Goal: Task Accomplishment & Management: Use online tool/utility

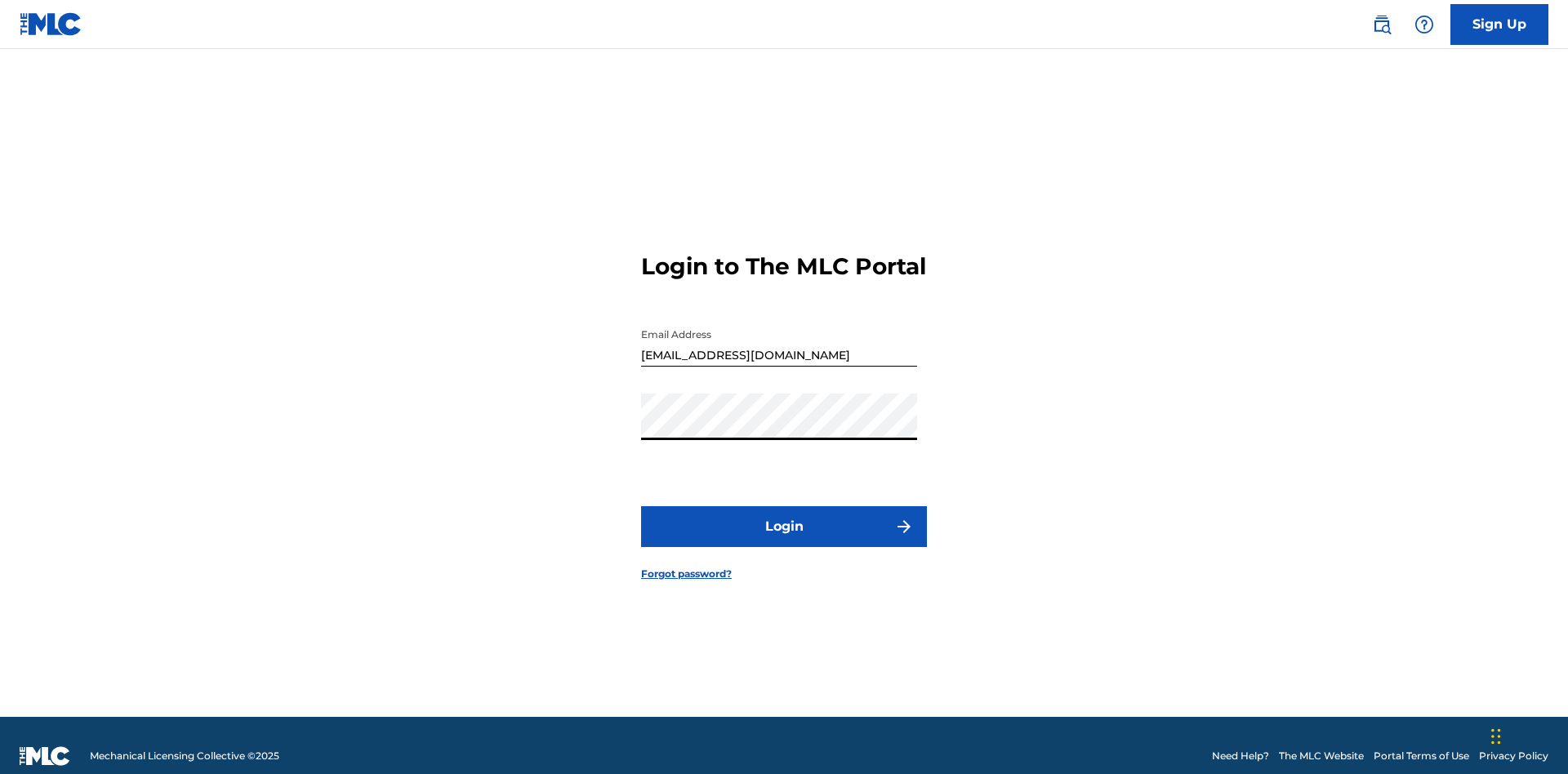
scroll to position [21, 0]
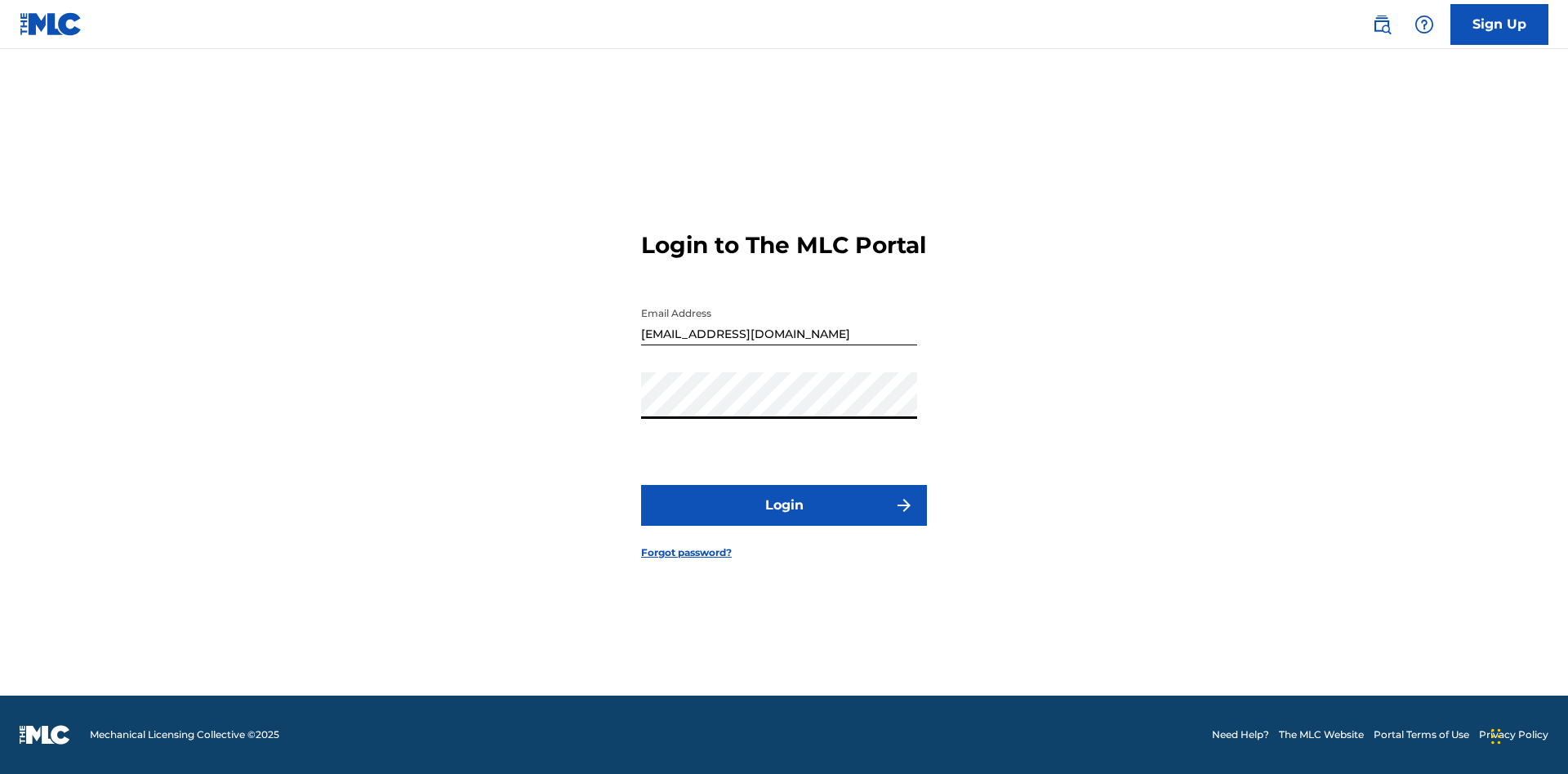
click at [784, 519] on button "Login" at bounding box center [784, 505] width 286 height 41
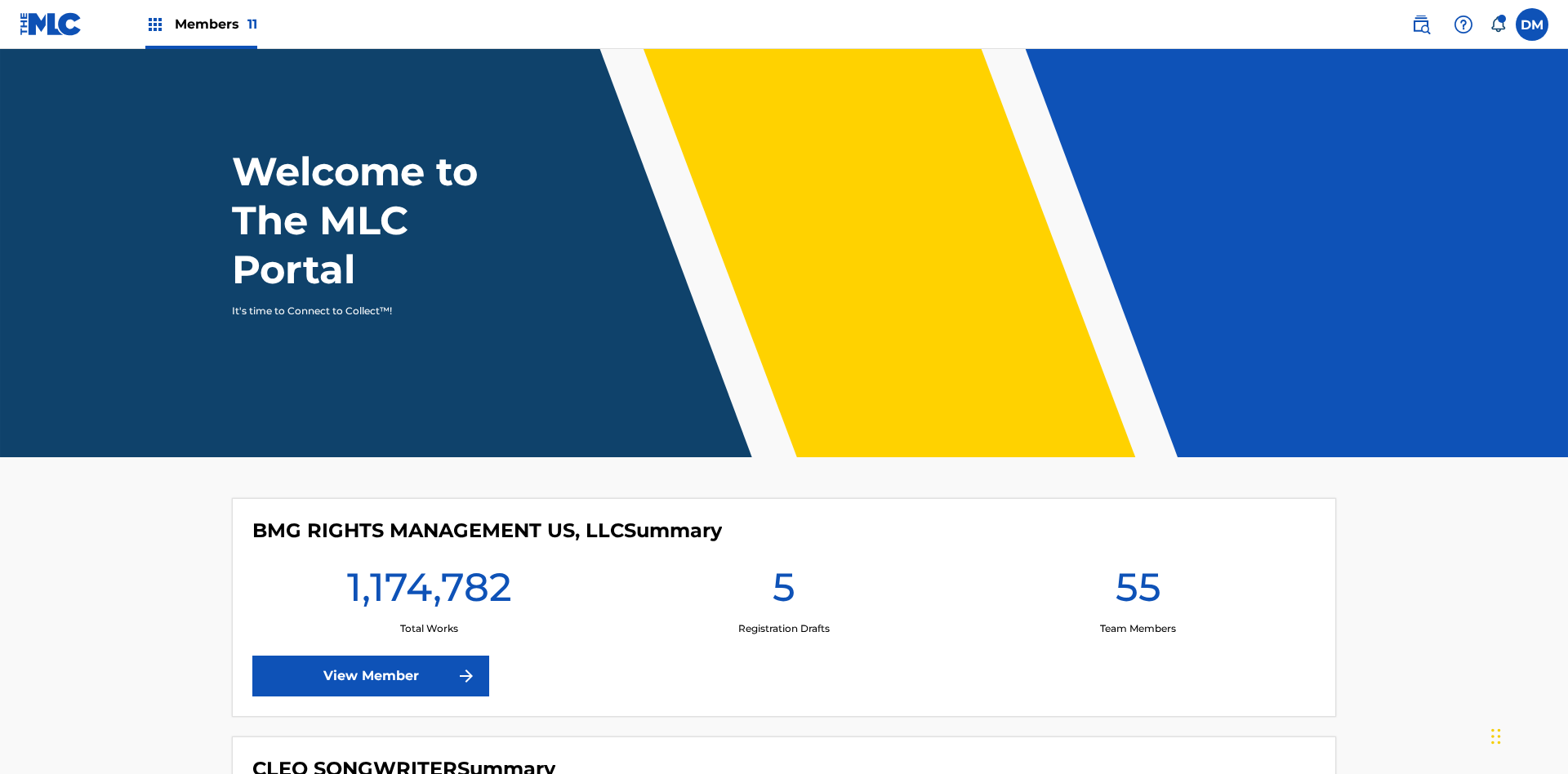
click at [201, 24] on span "Members 11" at bounding box center [216, 24] width 83 height 19
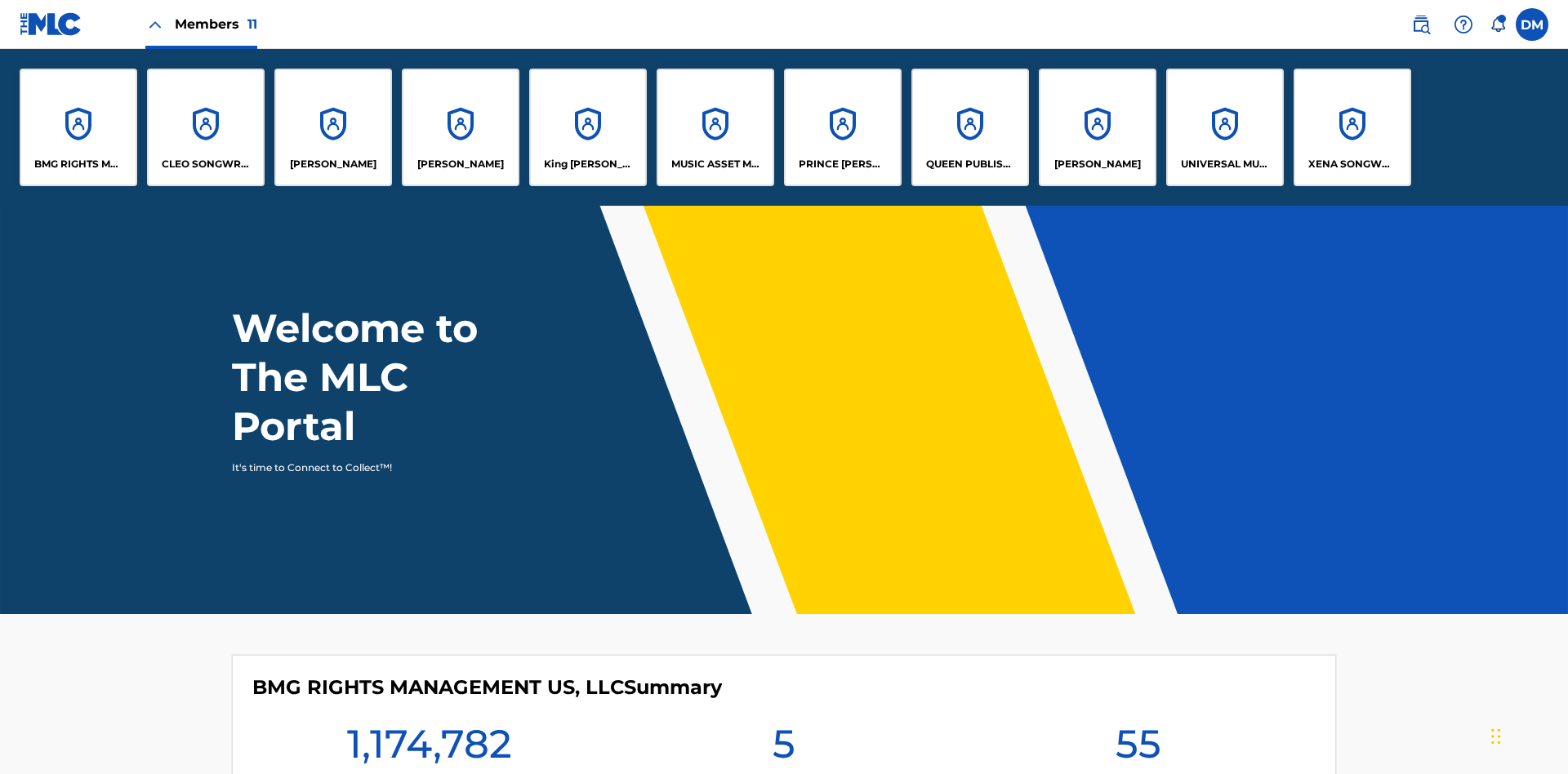
click at [587, 164] on p "King [PERSON_NAME]" at bounding box center [589, 164] width 89 height 14
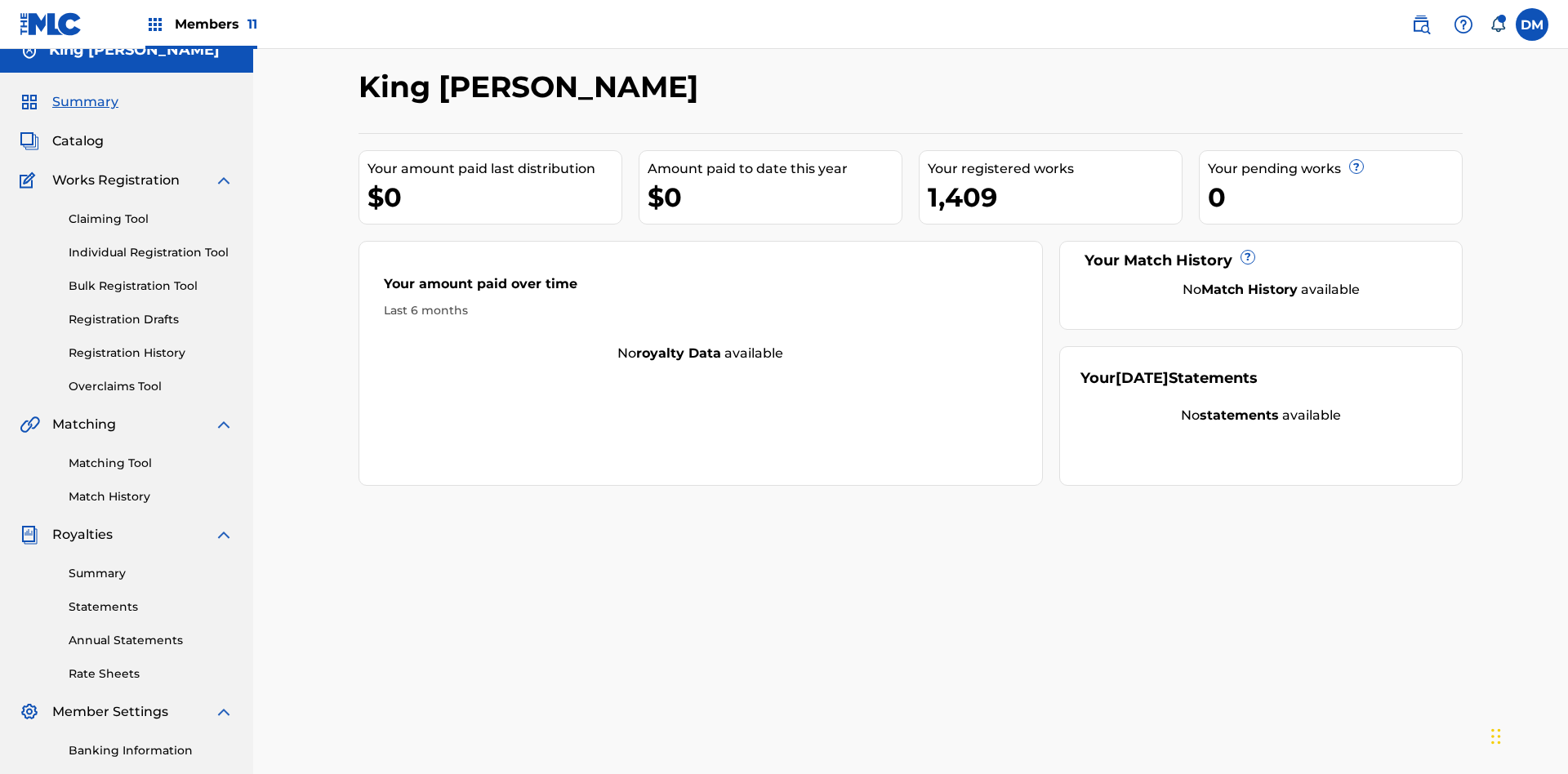
click at [151, 378] on link "Overclaims Tool" at bounding box center [150, 387] width 165 height 17
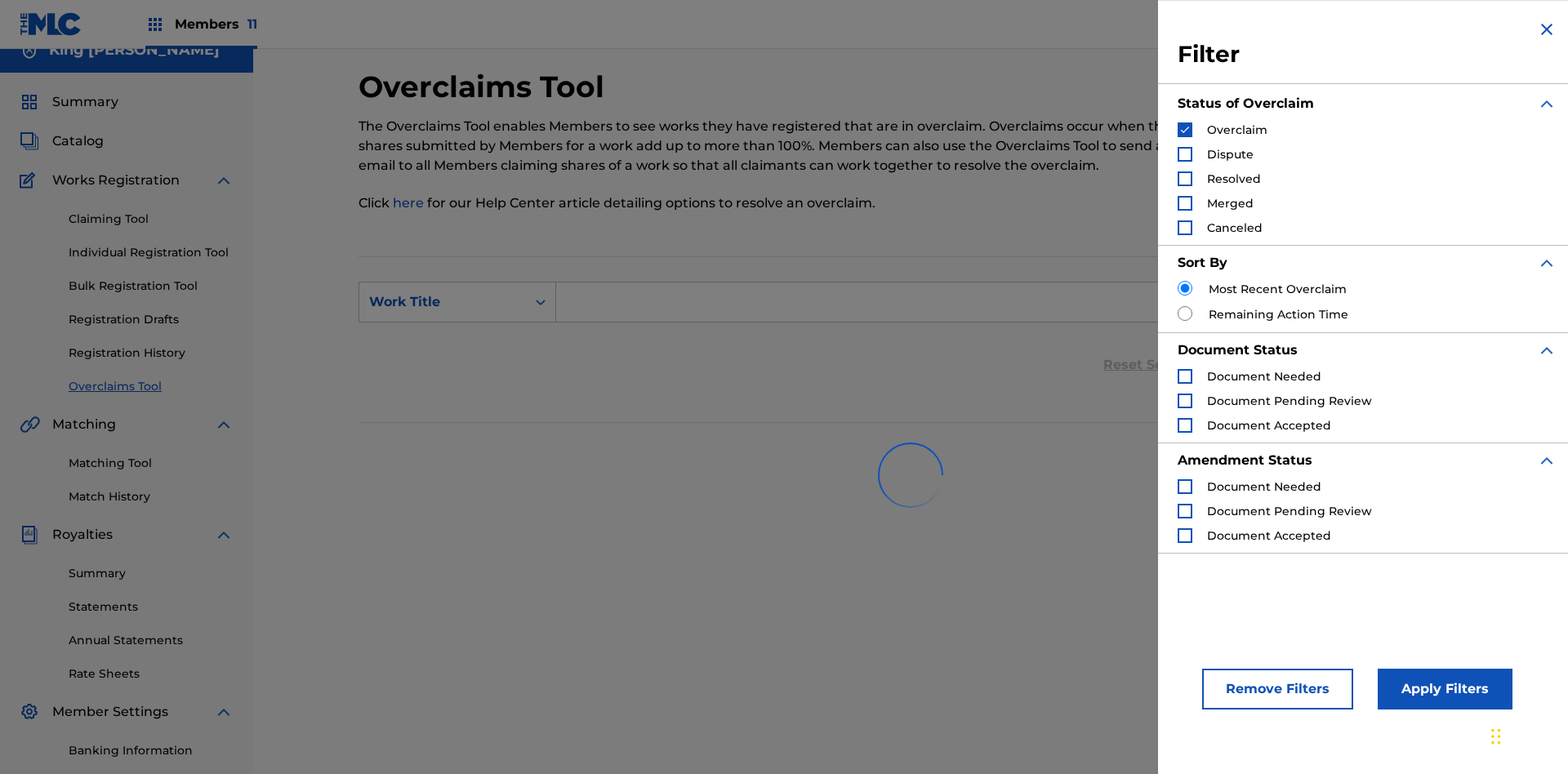
click at [1442, 689] on button "Apply Filters" at bounding box center [1444, 688] width 135 height 41
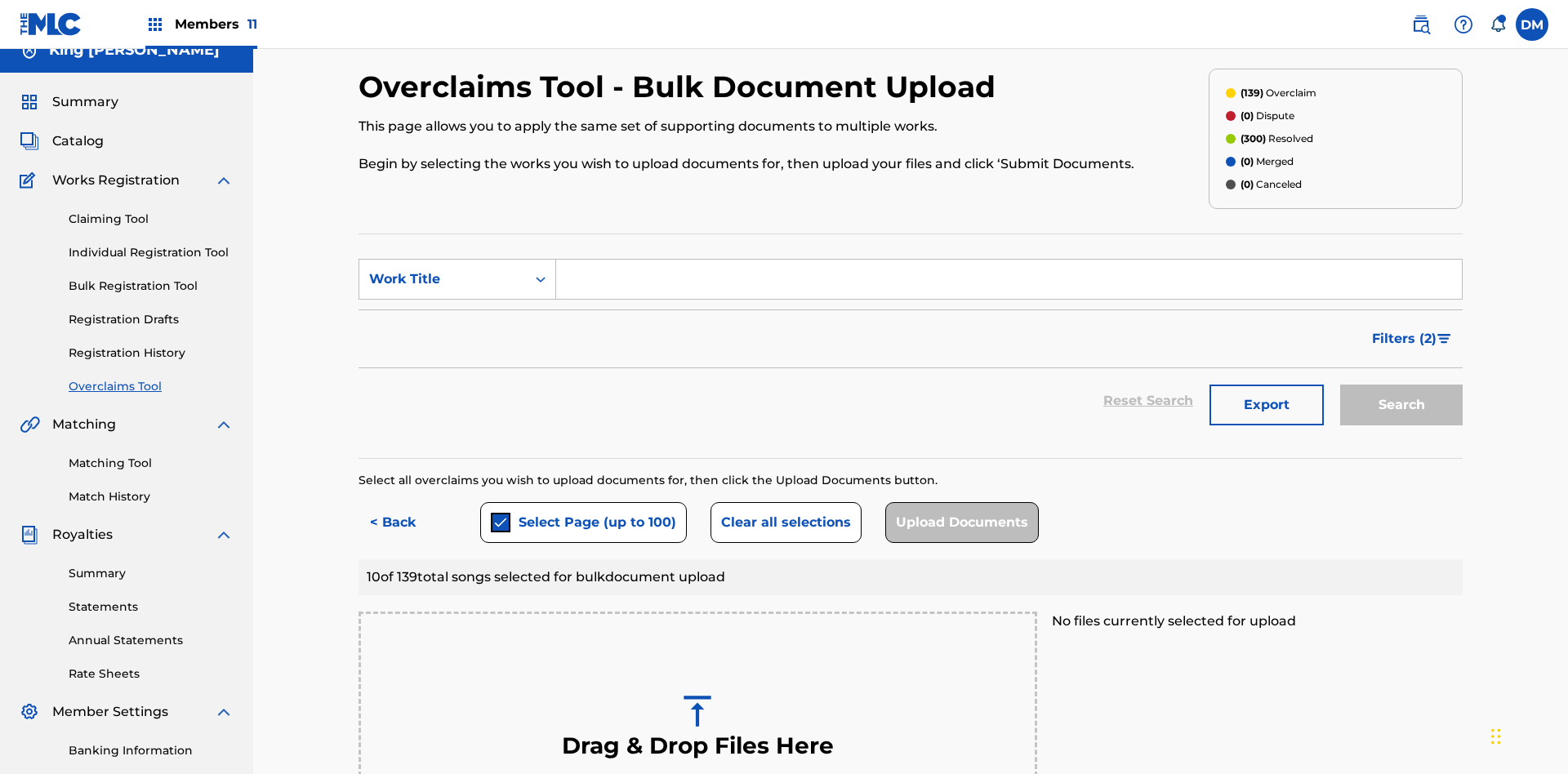
click at [783, 502] on button "Clear all selections" at bounding box center [785, 522] width 151 height 41
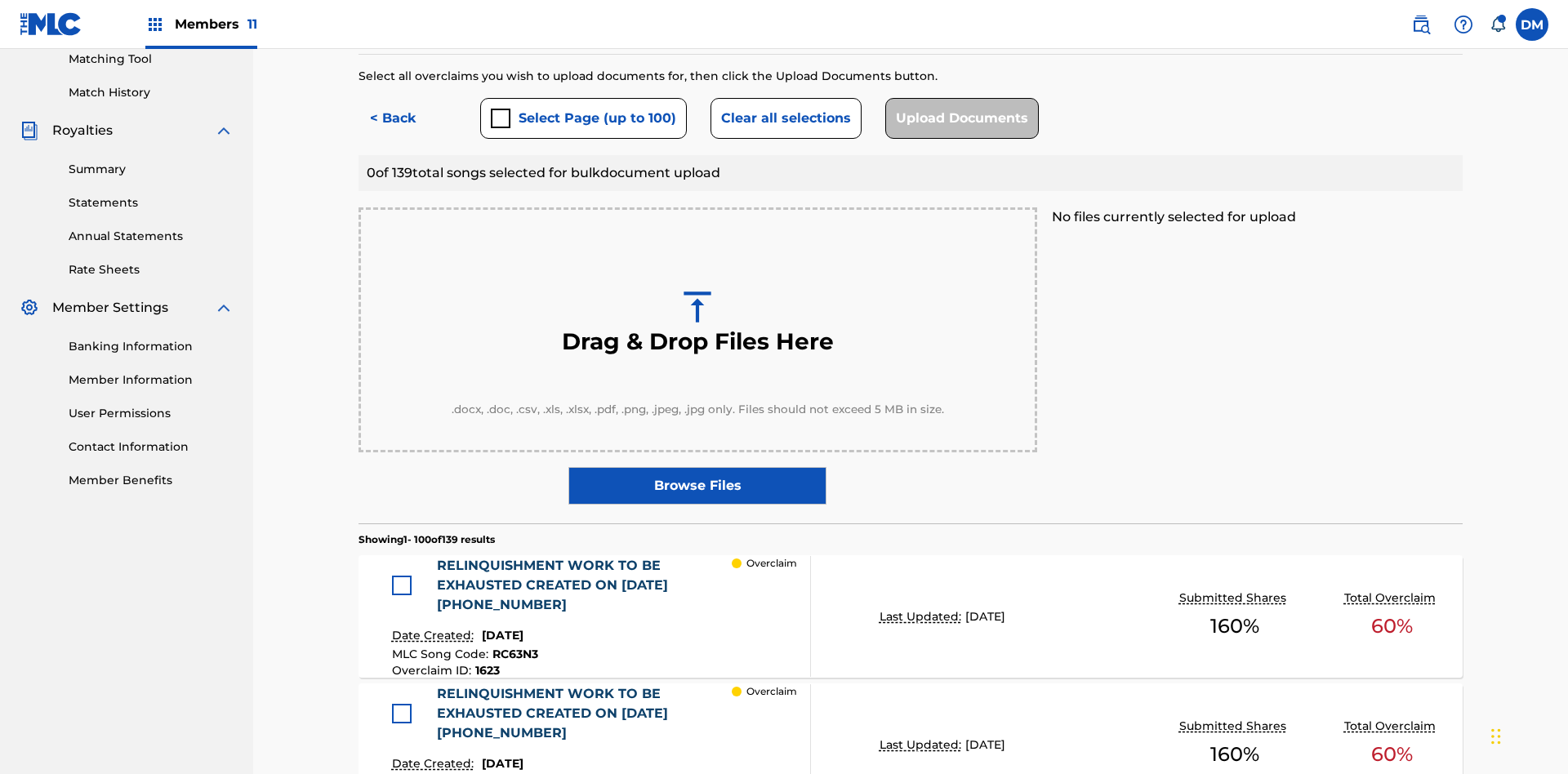
click at [406, 575] on div at bounding box center [401, 585] width 20 height 20
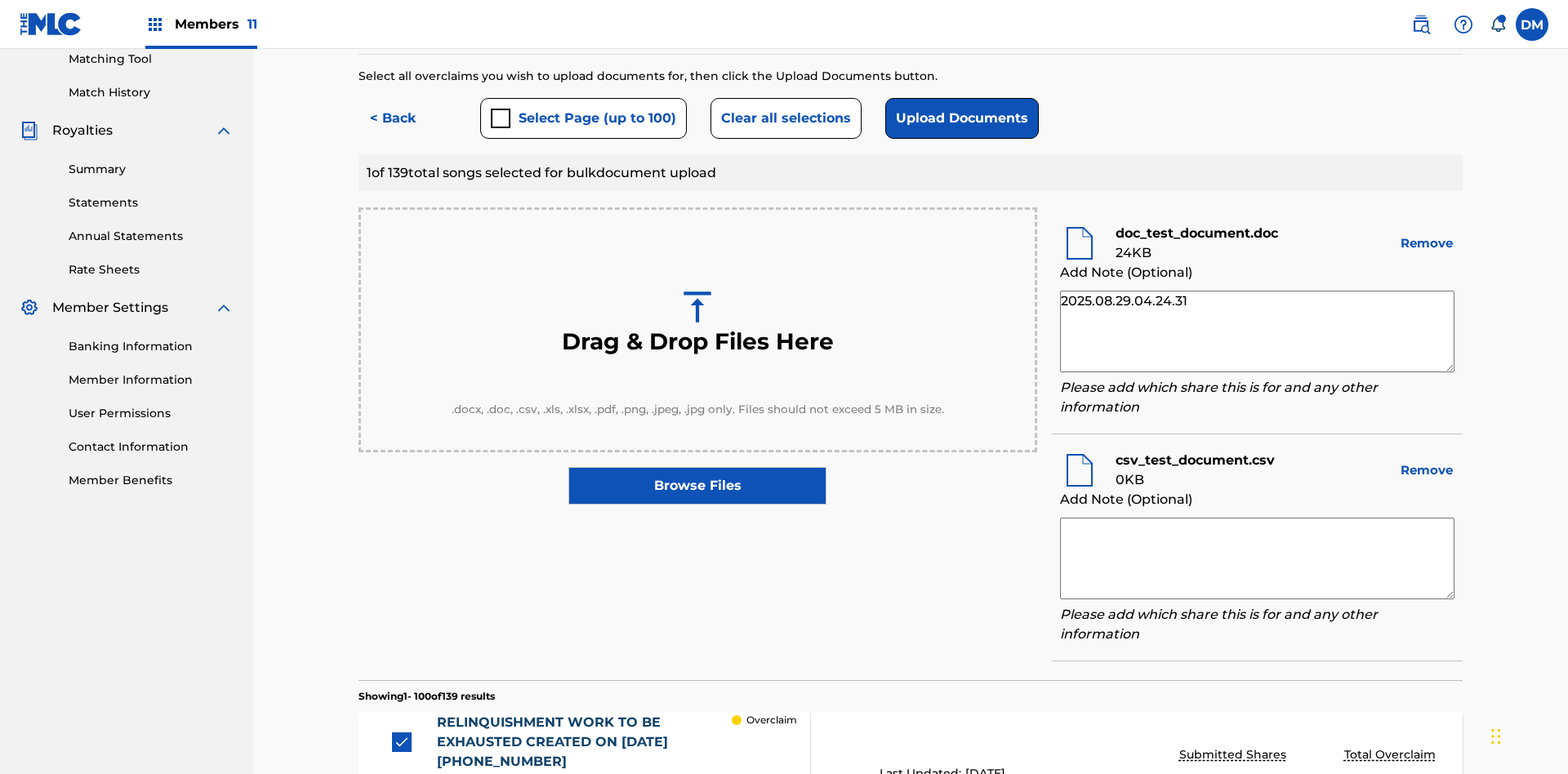
type textarea "2025.08.29.04.24.31"
click at [1256, 517] on textarea at bounding box center [1256, 558] width 395 height 82
type textarea "2025.08.29.04.24.31"
click at [958, 118] on button "Upload Documents" at bounding box center [961, 118] width 153 height 41
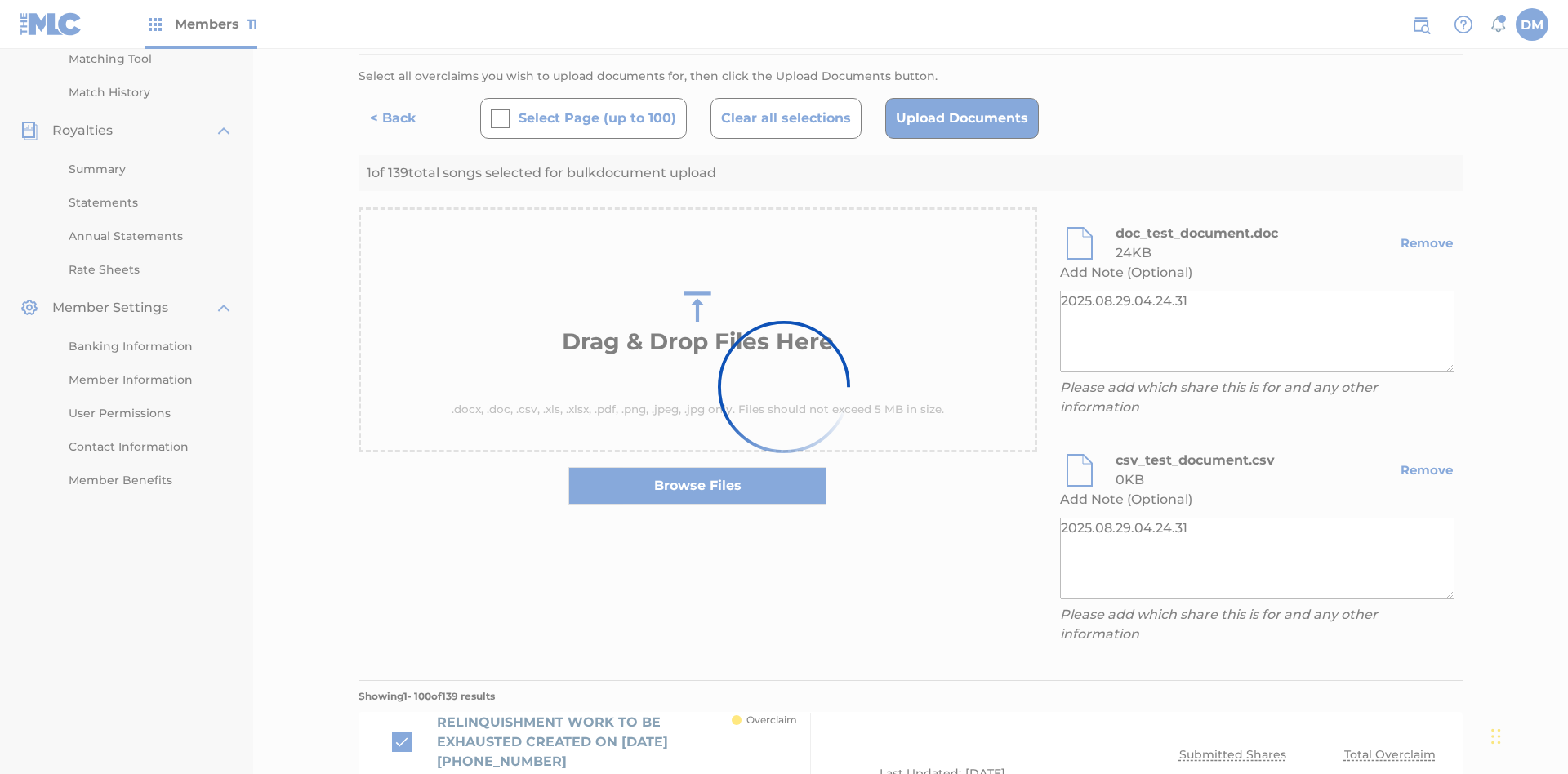
click at [407, 118] on button "< Back" at bounding box center [407, 118] width 98 height 41
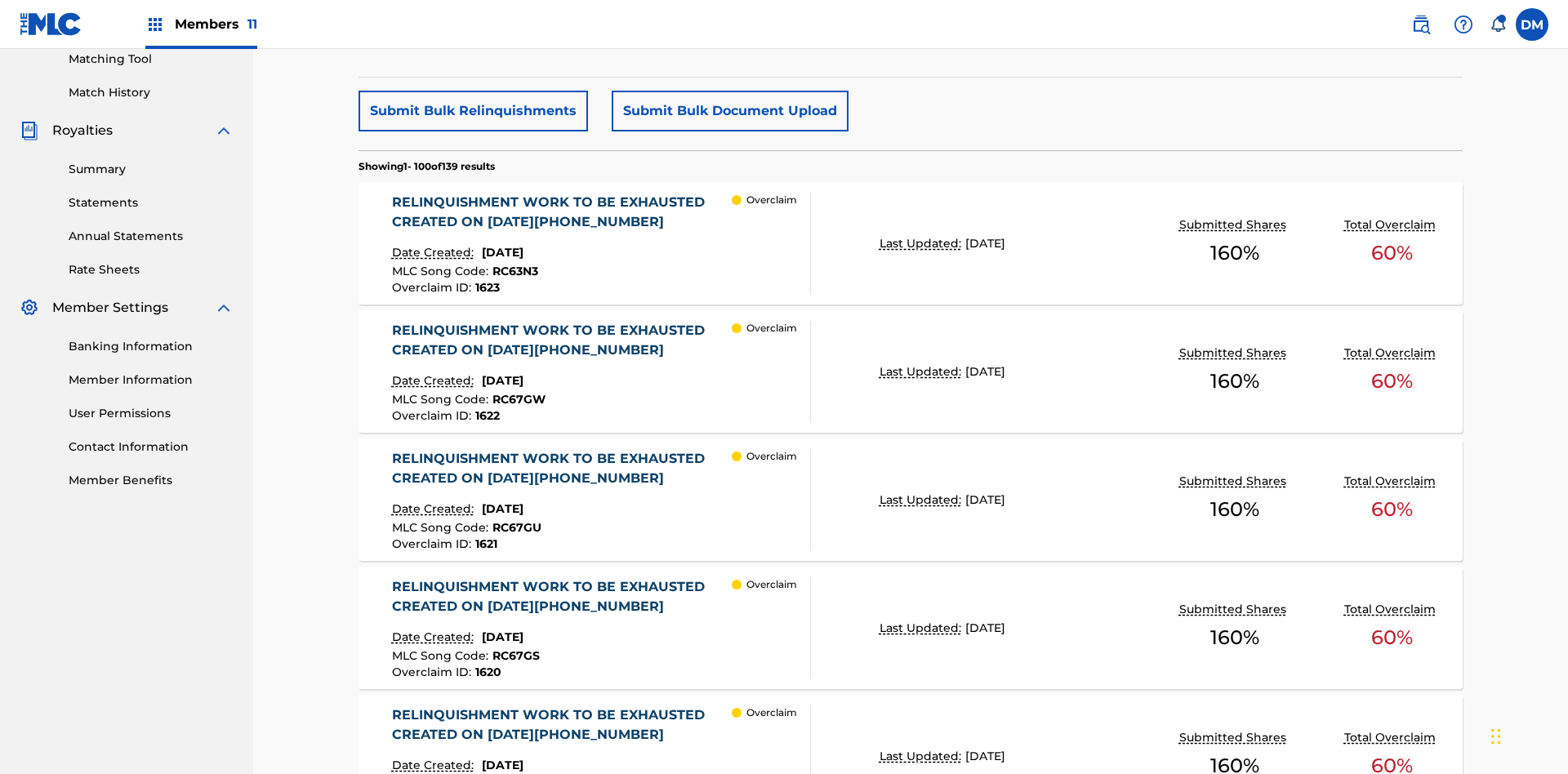
click at [910, 235] on p "Last Updated:" at bounding box center [922, 243] width 86 height 17
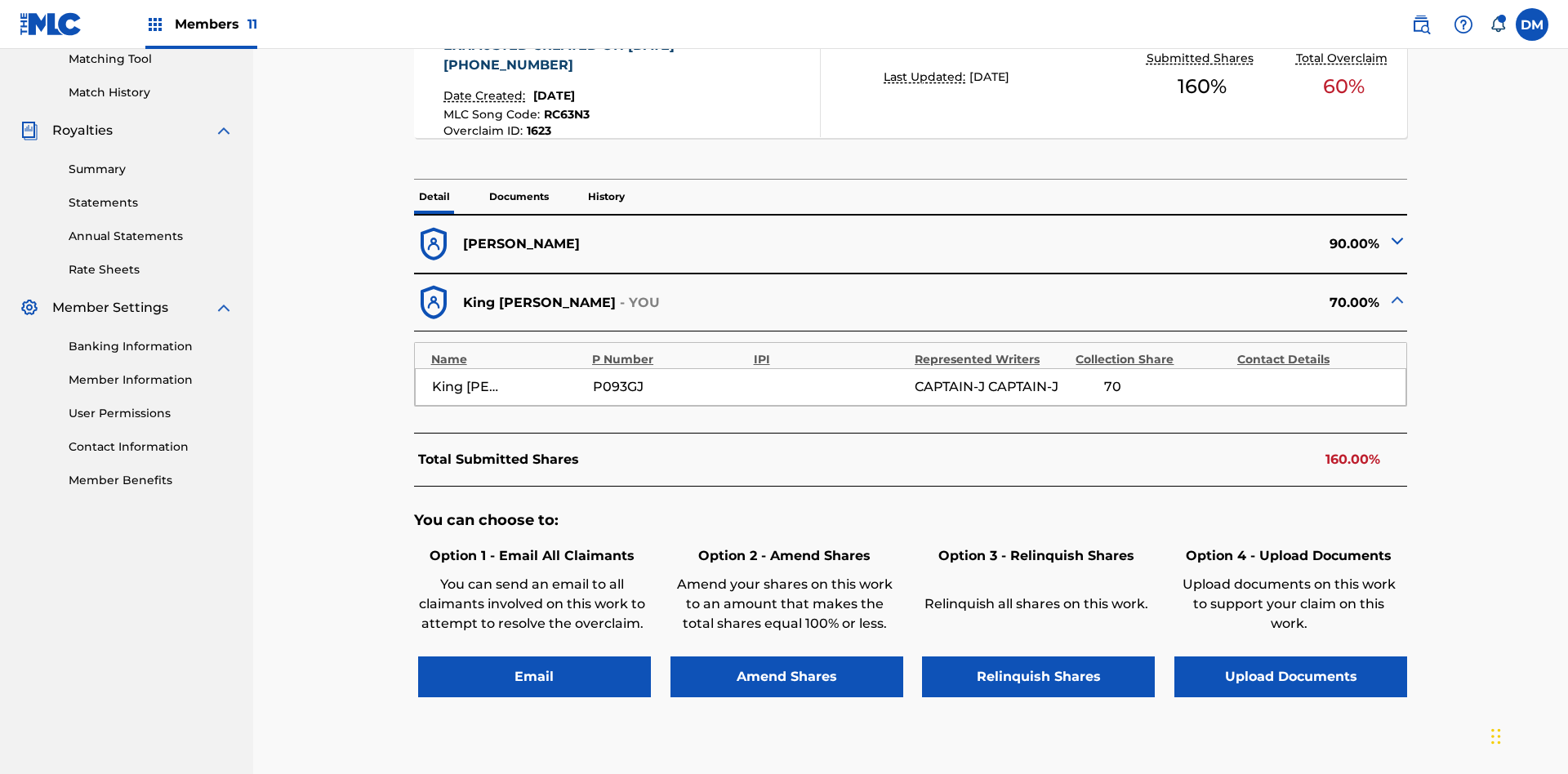
click at [517, 214] on p "Documents" at bounding box center [518, 197] width 69 height 34
click at [605, 180] on p "History" at bounding box center [606, 197] width 47 height 34
